Goal: Find specific page/section

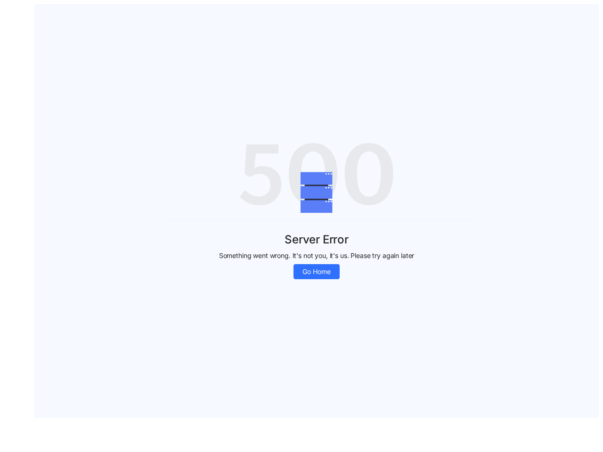
click at [301, 226] on div "Server Error Something went wrong. It's not you, it's us. Please try again late…" at bounding box center [316, 249] width 309 height 59
click at [317, 272] on span "Go Home" at bounding box center [316, 272] width 28 height 10
